Goal: Check status: Check status

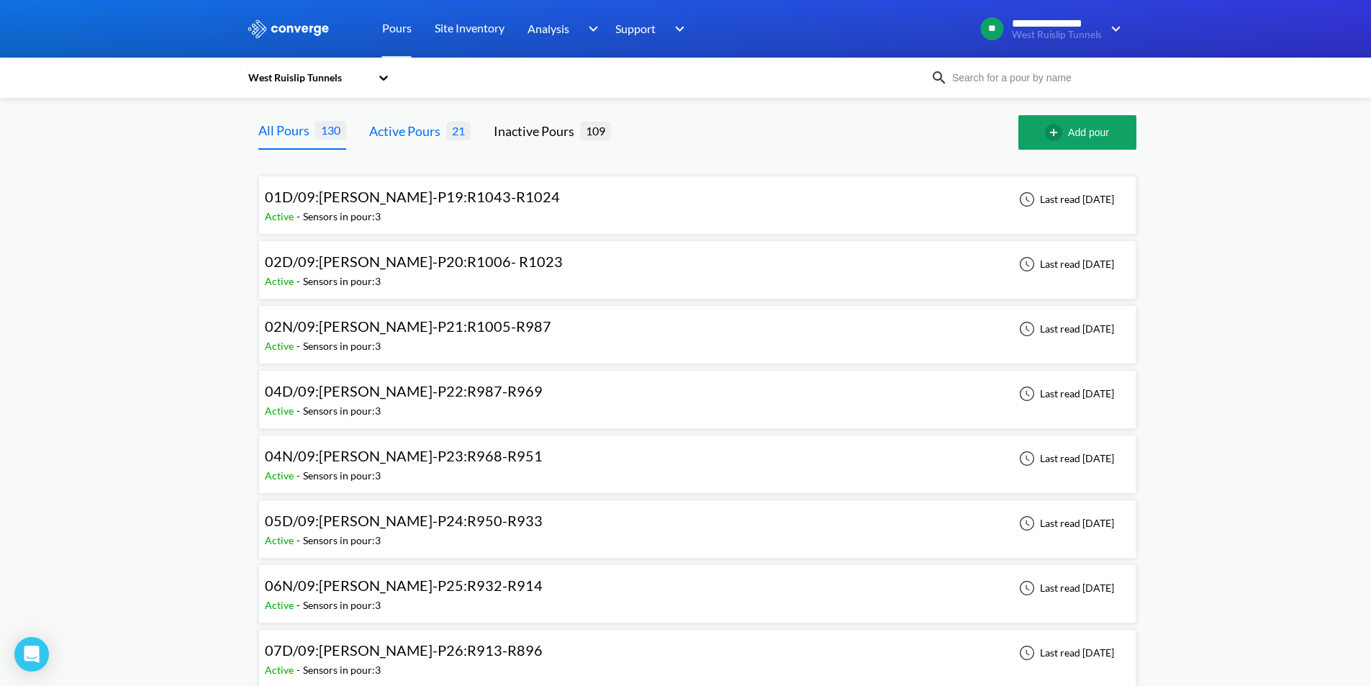
click at [421, 132] on div "Active Pours" at bounding box center [407, 131] width 77 height 20
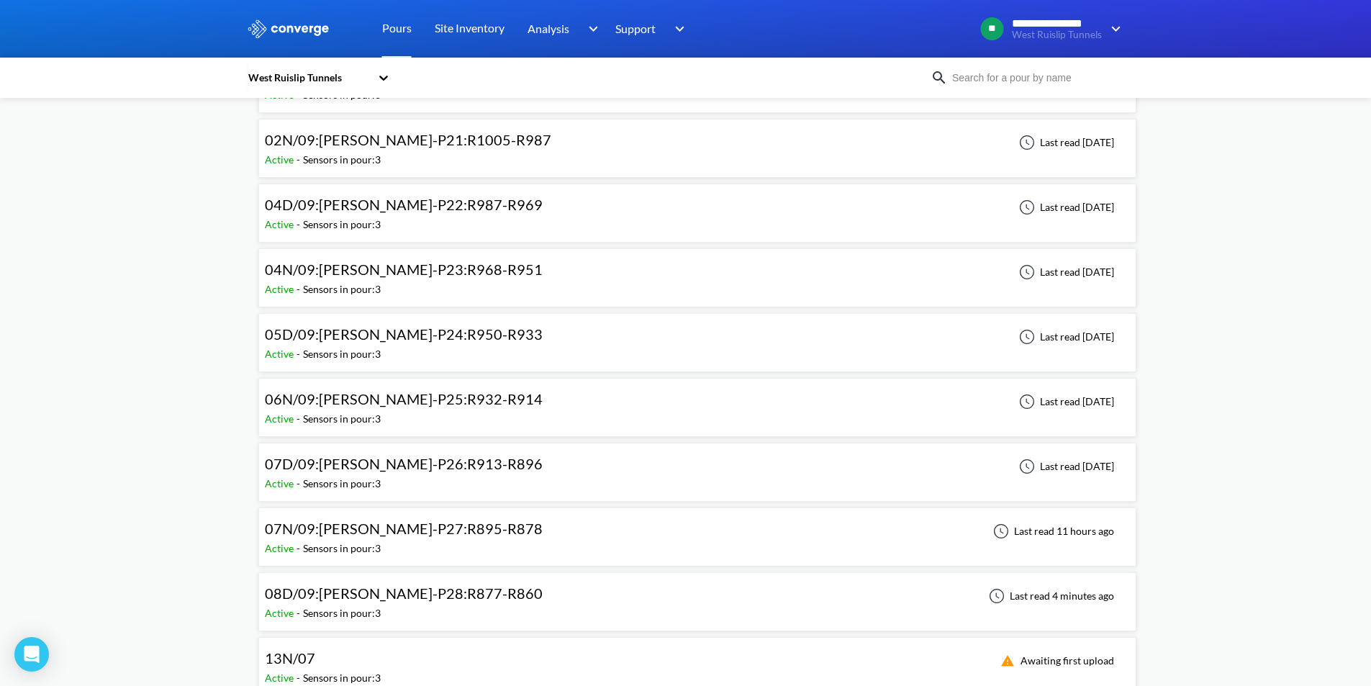
scroll to position [216, 0]
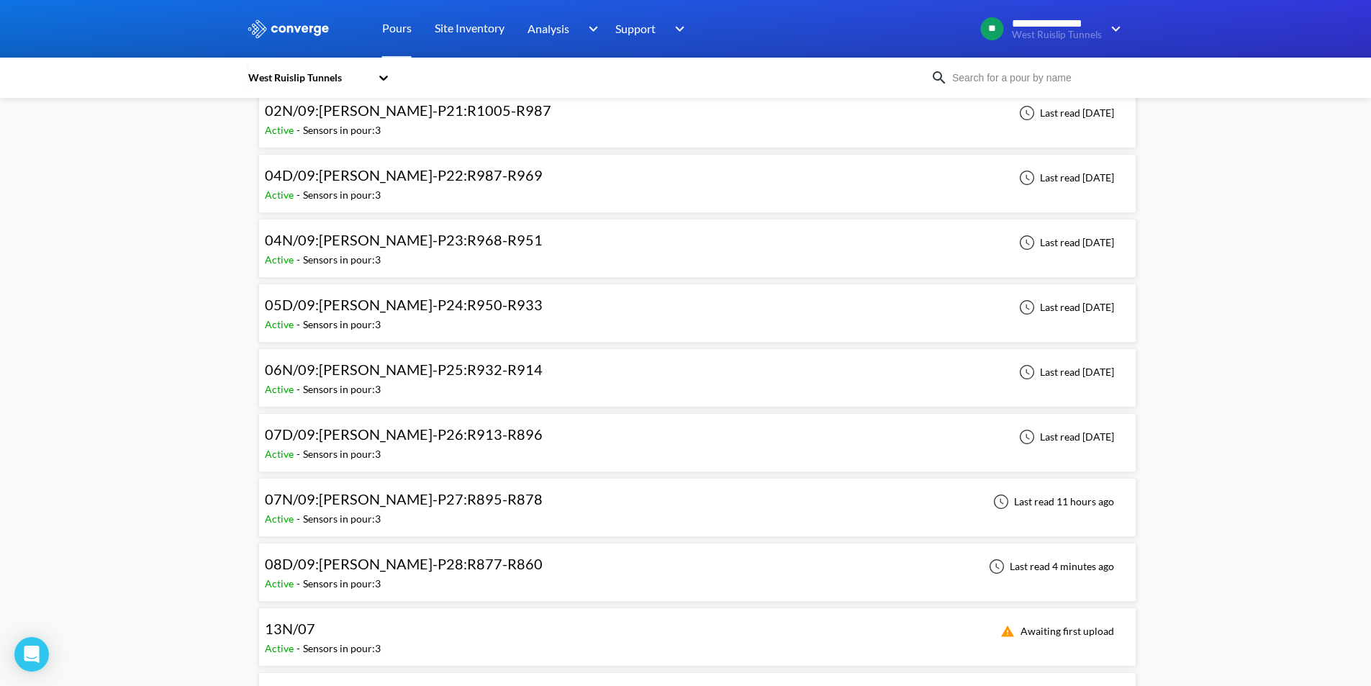
click at [1012, 566] on div "Last read 4 minutes ago" at bounding box center [1049, 566] width 137 height 17
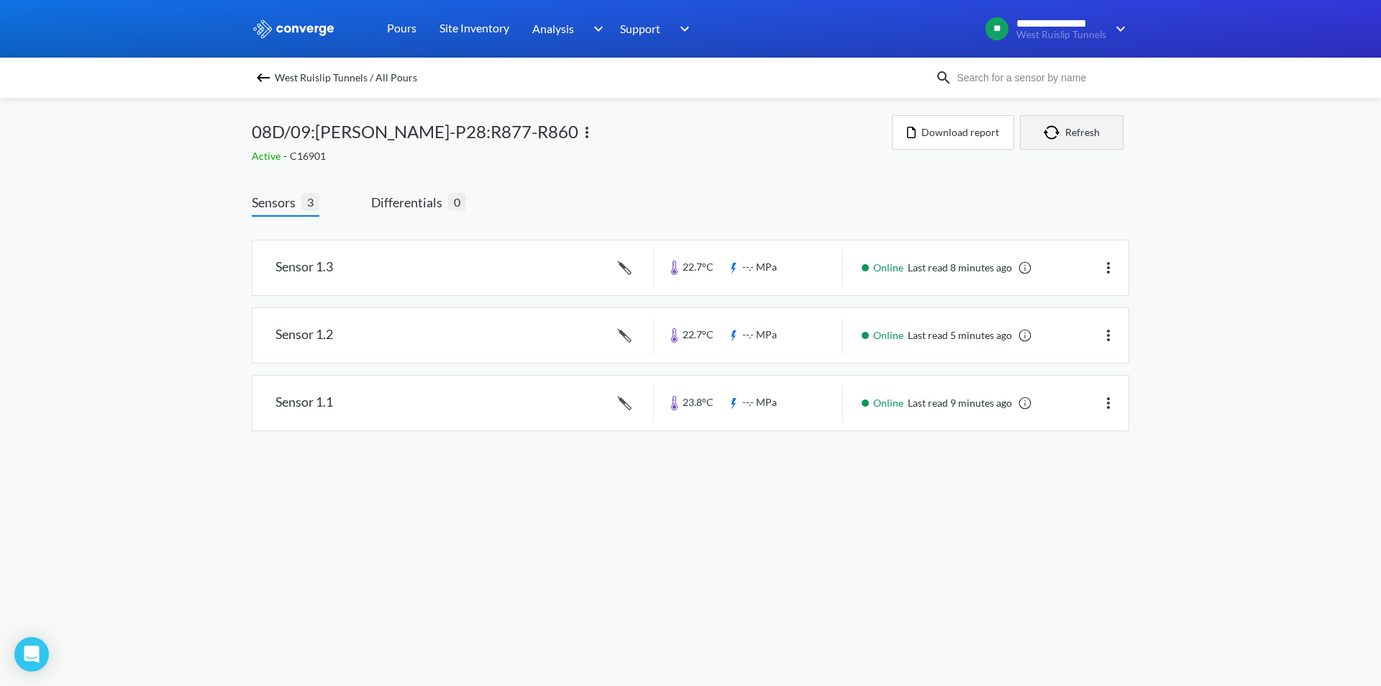
click at [1106, 129] on button "Refresh" at bounding box center [1072, 132] width 104 height 35
click at [1089, 135] on button "Refresh" at bounding box center [1072, 132] width 104 height 35
click at [1091, 122] on button "Refresh" at bounding box center [1072, 132] width 104 height 35
click at [1084, 149] on button "Refresh" at bounding box center [1072, 132] width 104 height 35
